Goal: Find specific page/section: Find specific page/section

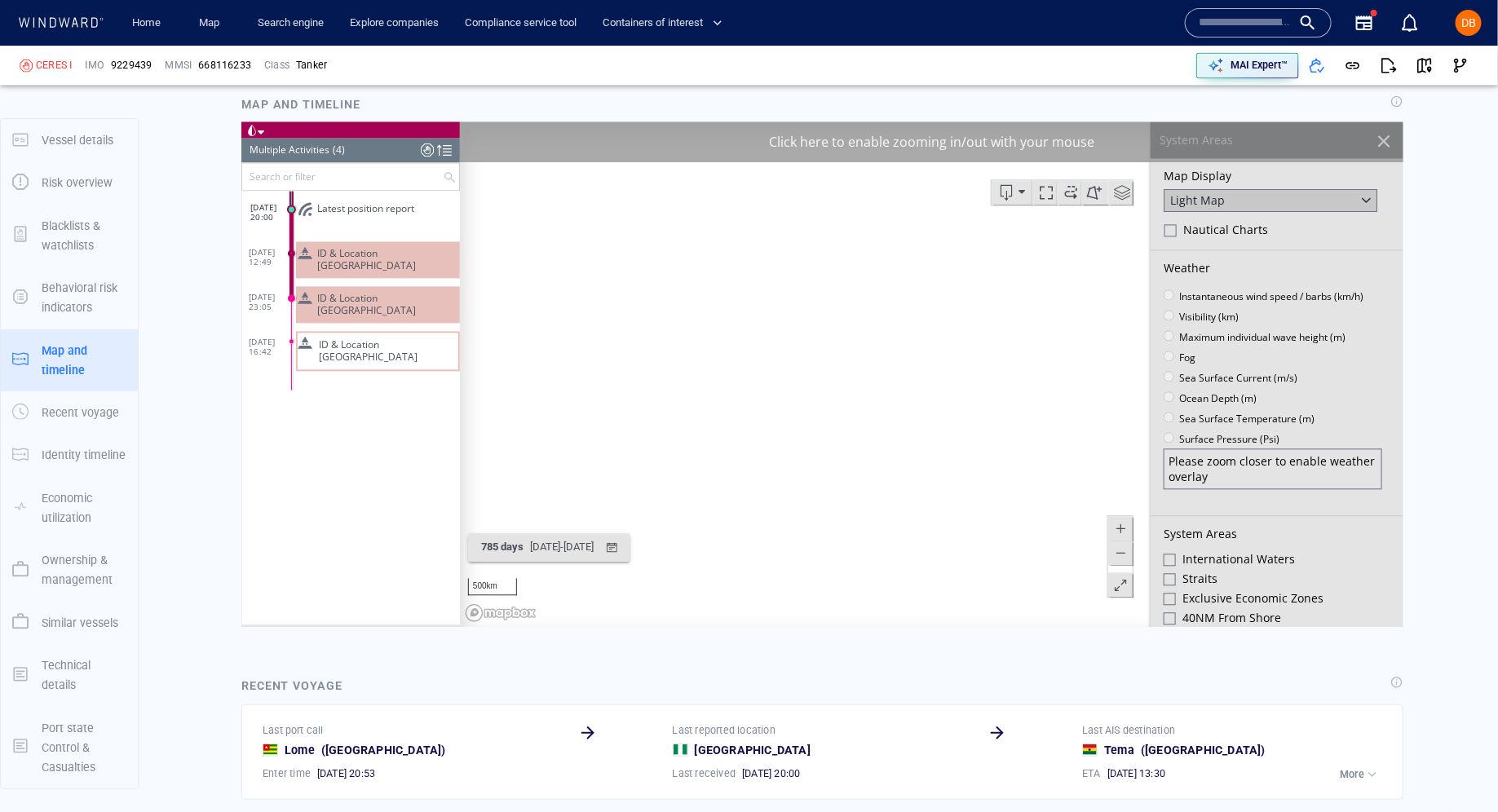
scroll to position [437, 0]
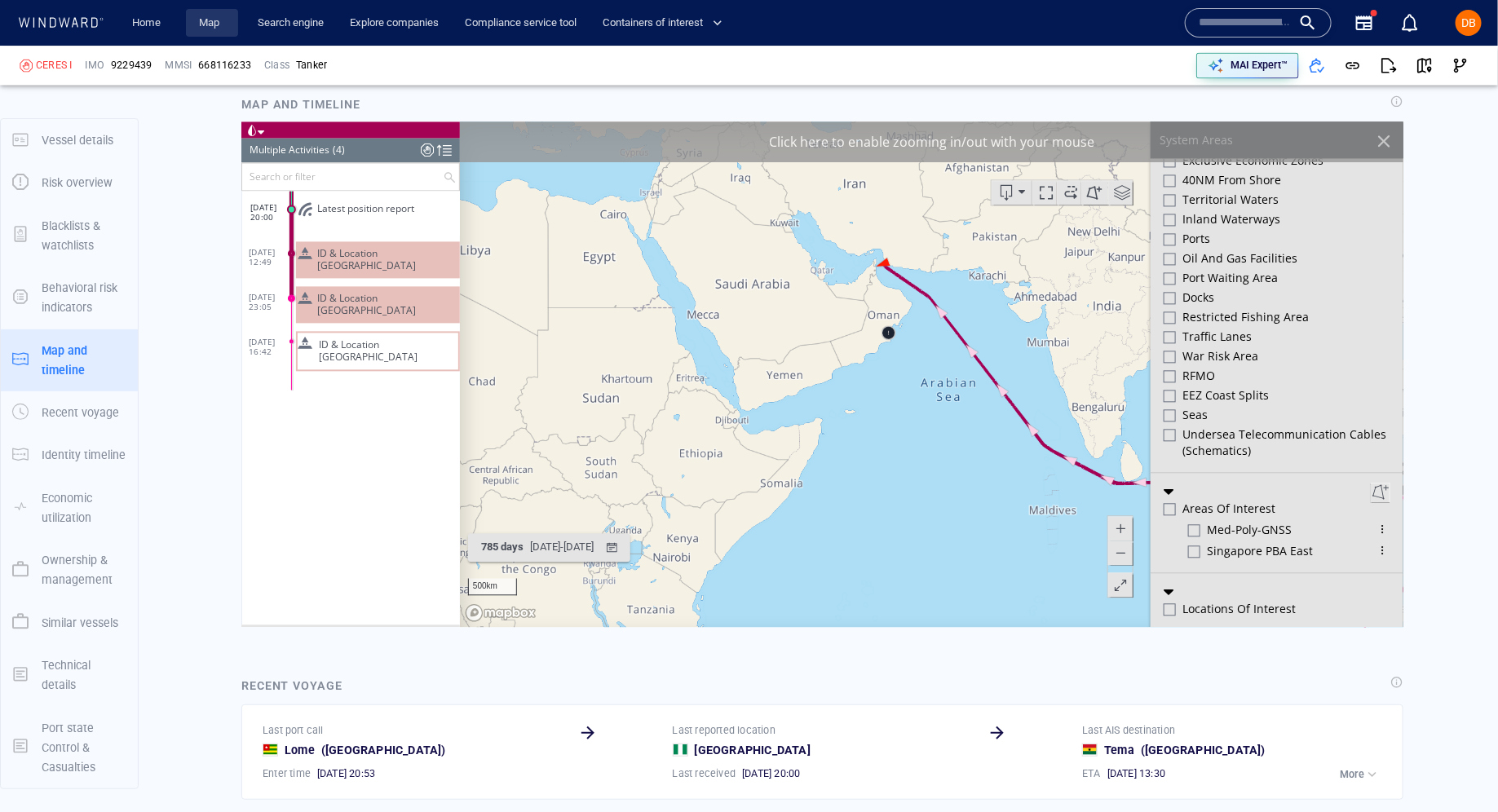
click at [216, 30] on link "Map" at bounding box center [211, 23] width 39 height 29
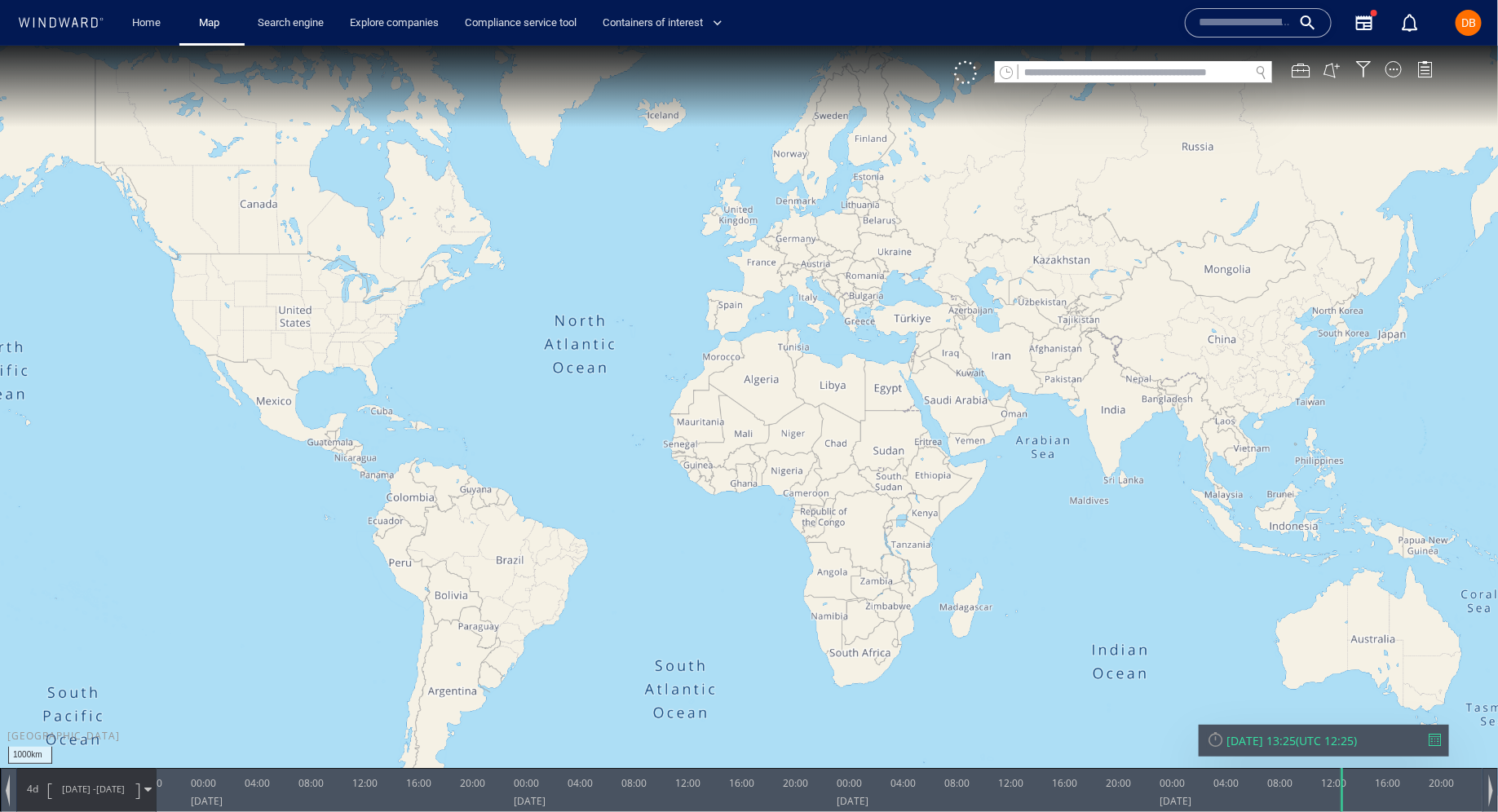
click at [1273, 760] on canvas "Map" at bounding box center [749, 419] width 1498 height 750
click at [1288, 734] on div "Sun 17/08/2025 13:25" at bounding box center [1261, 740] width 69 height 16
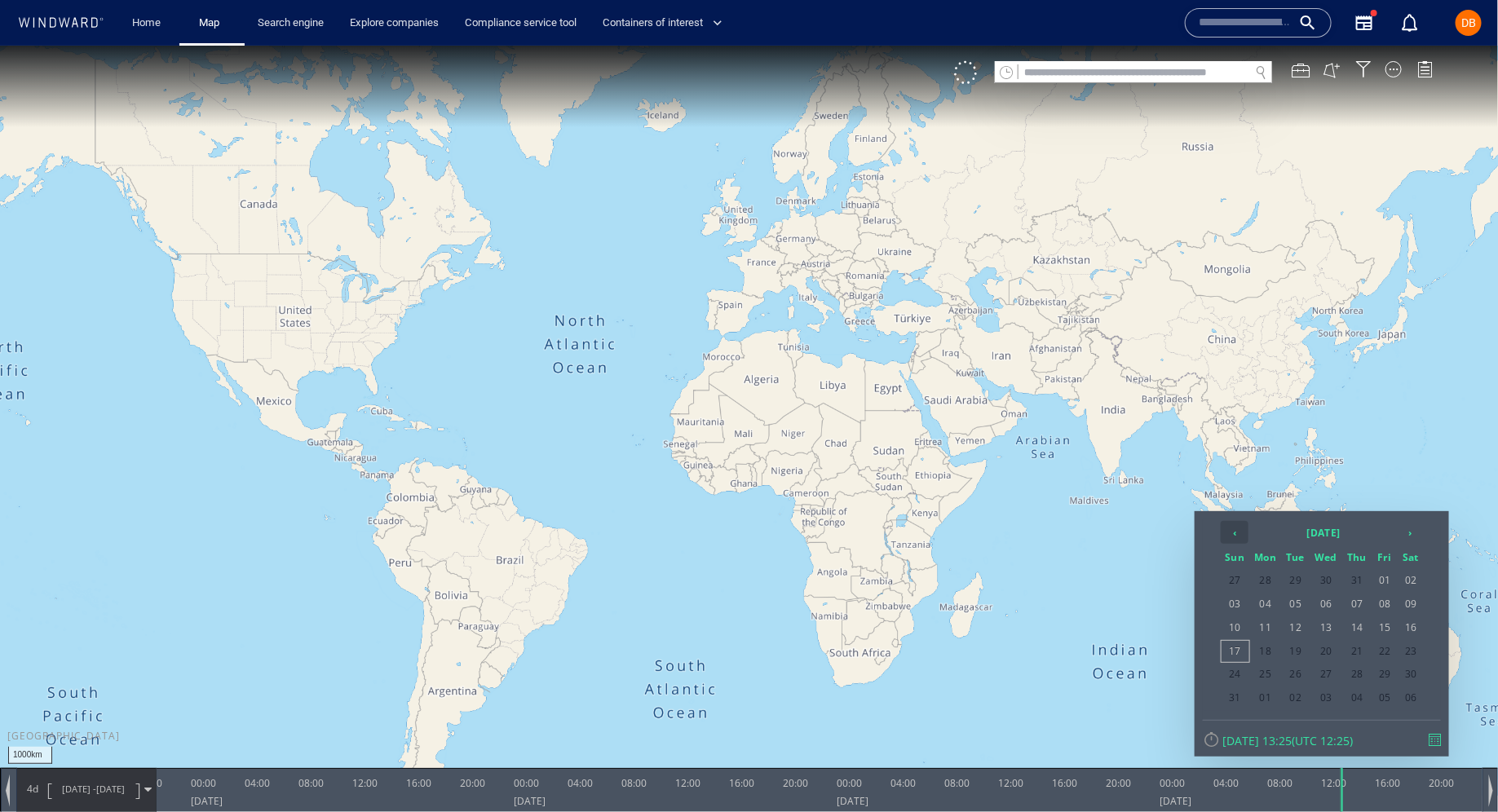
click at [1238, 532] on th "‹" at bounding box center [1234, 530] width 28 height 23
click at [1329, 615] on table "‹ 2025 May › Sun Mon Tue Wed Thu Fri Sat 27 28 29 30 01 02 03 04 05 06 07 08 09…" at bounding box center [1321, 602] width 205 height 168
click at [1325, 601] on span "07" at bounding box center [1325, 602] width 31 height 21
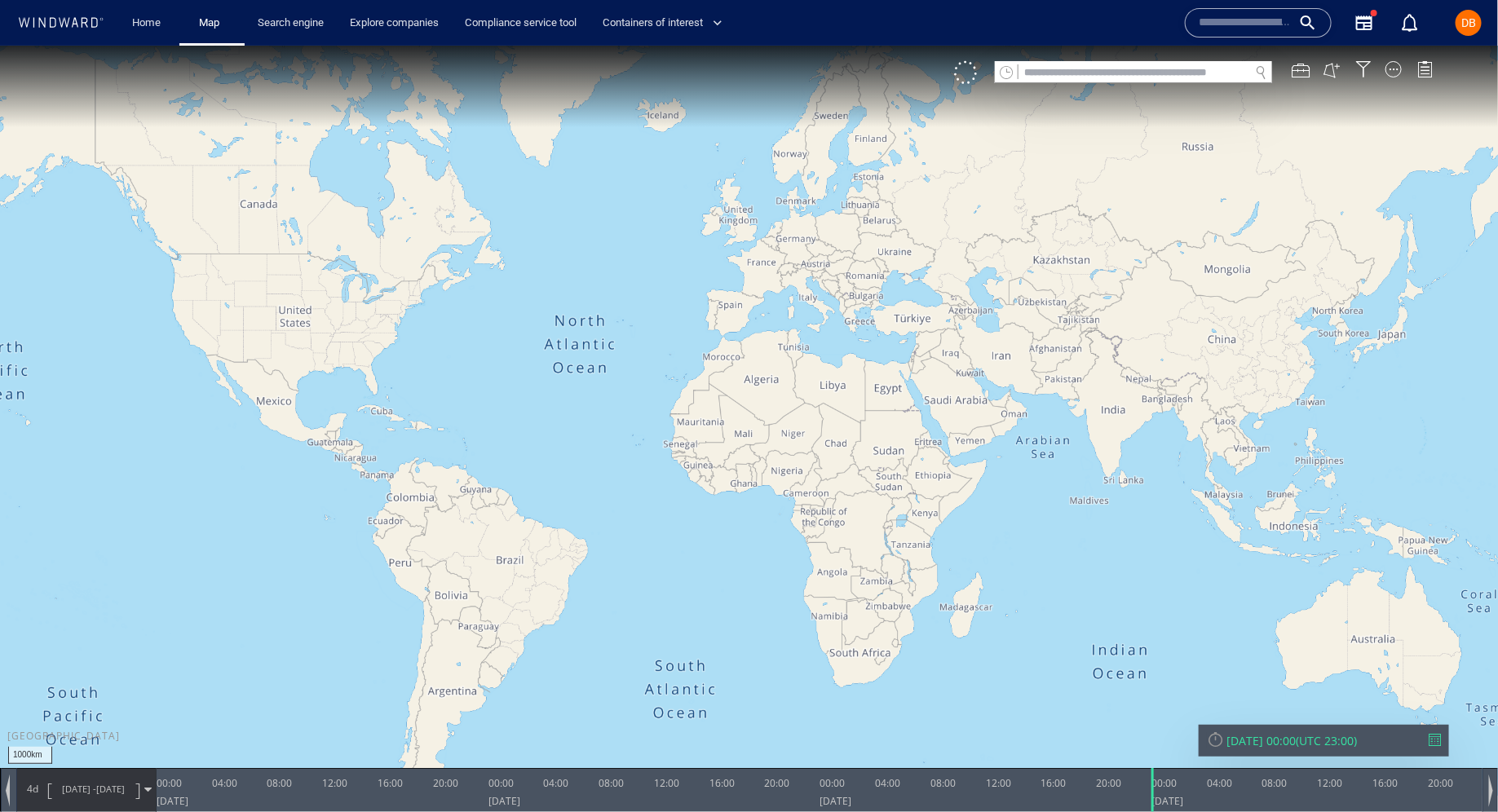
click at [1237, 16] on input "text" at bounding box center [1245, 23] width 93 height 25
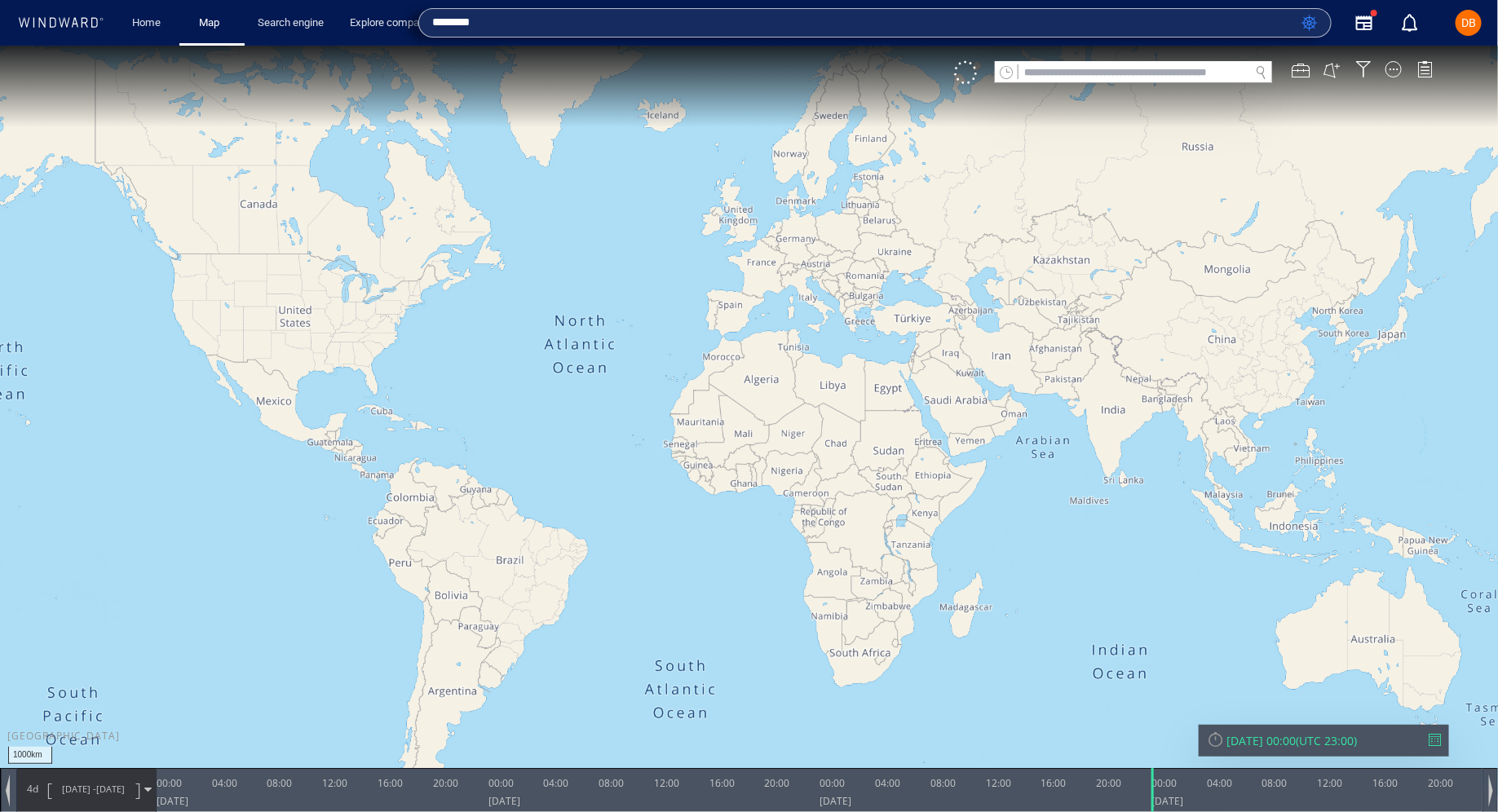
type input "*******"
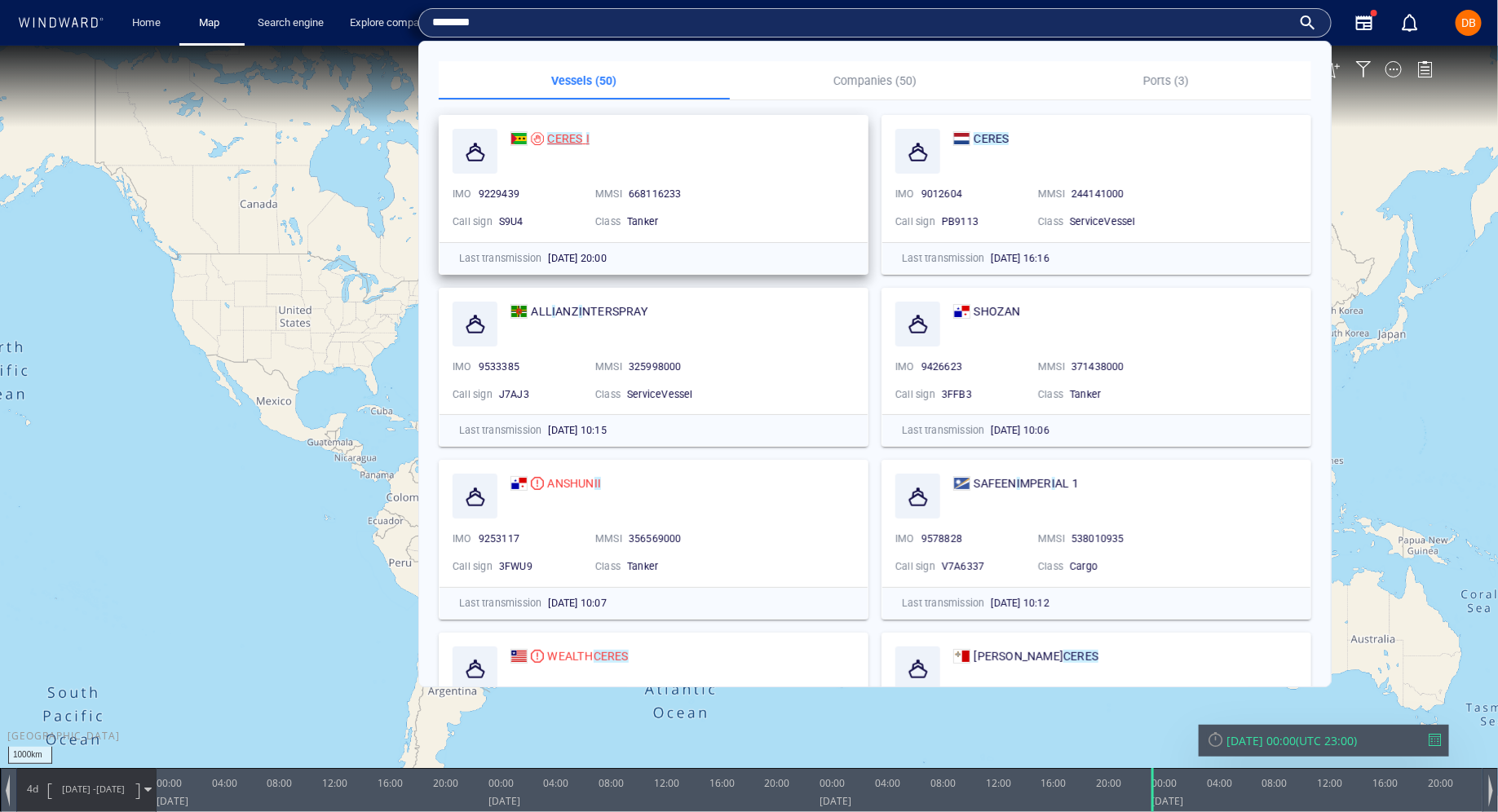
click at [574, 133] on mark "CERES" at bounding box center [563, 138] width 35 height 13
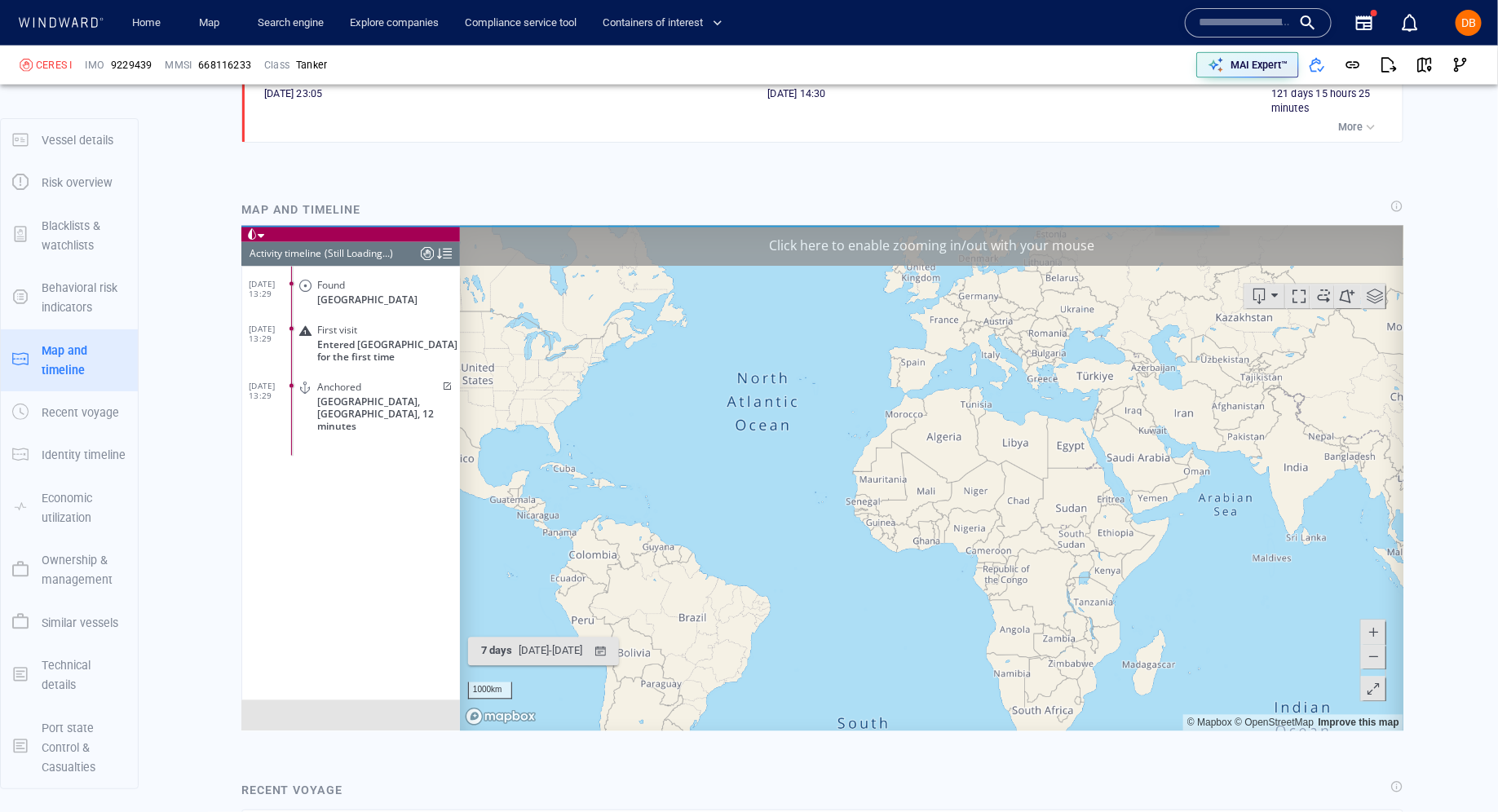
scroll to position [1518, 0]
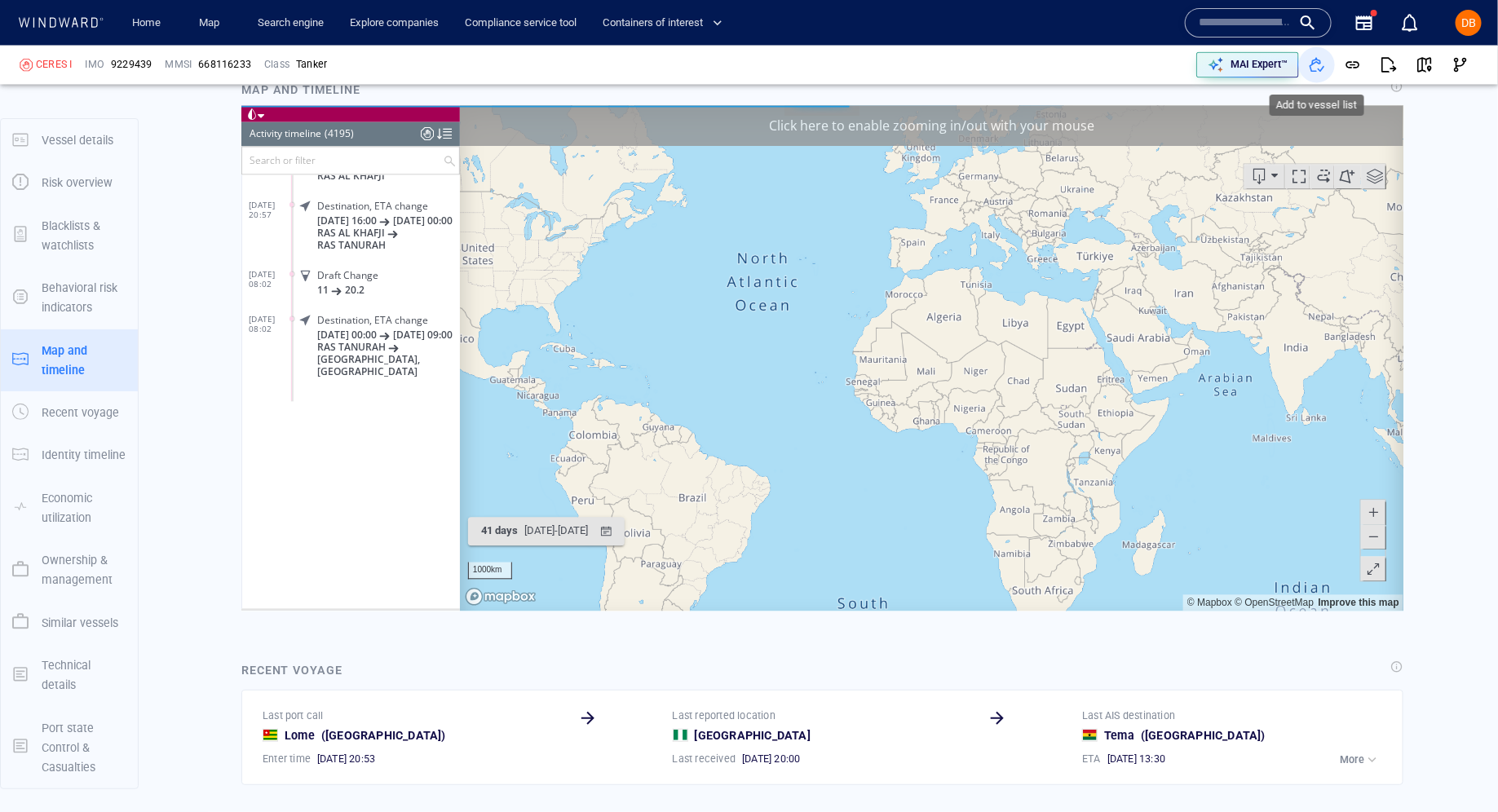
click at [1314, 67] on span "button" at bounding box center [1316, 65] width 16 height 16
